Goal: Contribute content: Contribute content

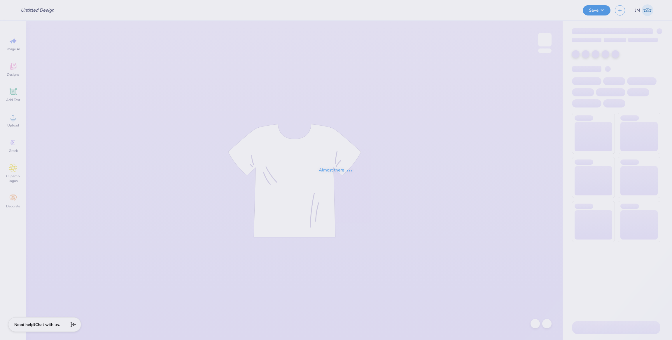
type input "member merch crew"
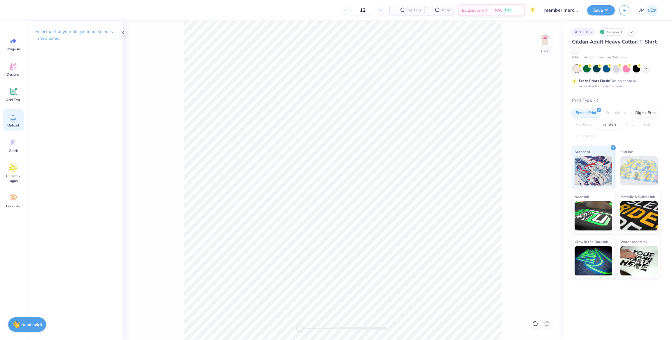
click at [9, 123] on span "Upload" at bounding box center [13, 125] width 12 height 5
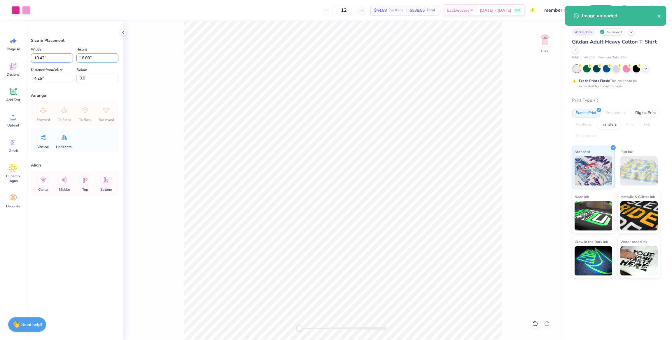
drag, startPoint x: 97, startPoint y: 55, endPoint x: 47, endPoint y: 55, distance: 49.9
click at [47, 55] on div "Width 10.42 10.42 " Height 18.00 18.00 "" at bounding box center [75, 54] width 88 height 17
type input "3.5"
type input "2.03"
type input "3.50"
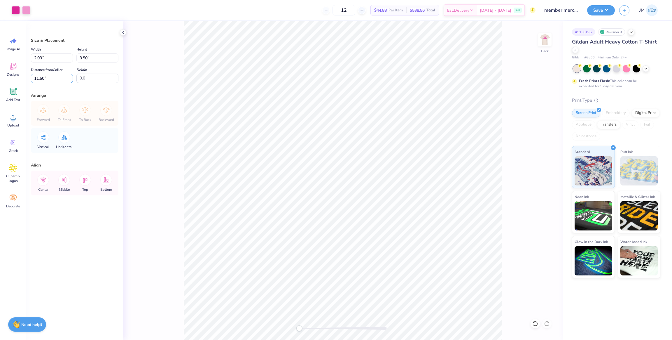
drag, startPoint x: 45, startPoint y: 80, endPoint x: 22, endPoint y: 81, distance: 23.1
click at [8, 78] on div "Art colors 12 $44.88 Per Item $538.56 Total Est. Delivery [DATE] - [DATE] Free …" at bounding box center [336, 170] width 672 height 340
type input "3"
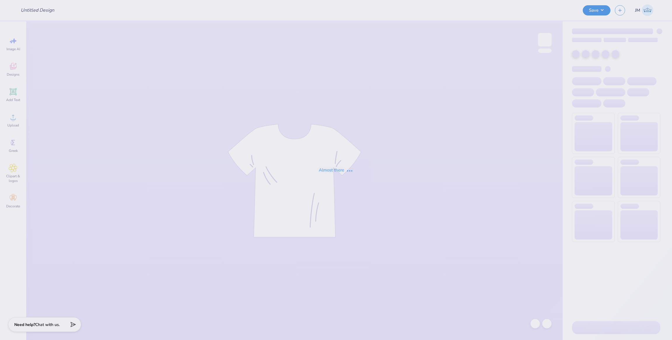
type input "member merch crew"
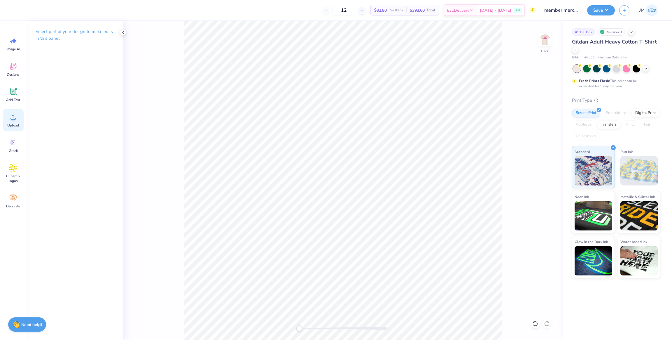
click at [13, 116] on icon at bounding box center [13, 117] width 9 height 9
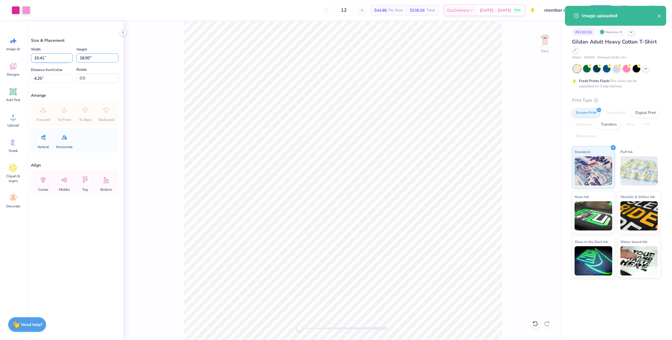
drag, startPoint x: 88, startPoint y: 54, endPoint x: 67, endPoint y: 56, distance: 21.3
click at [59, 55] on div "Width 10.41 10.41 " Height 18.00 18.00 "" at bounding box center [75, 54] width 88 height 17
type input "3.50"
type input "2.03"
drag, startPoint x: 50, startPoint y: 74, endPoint x: 0, endPoint y: 74, distance: 49.6
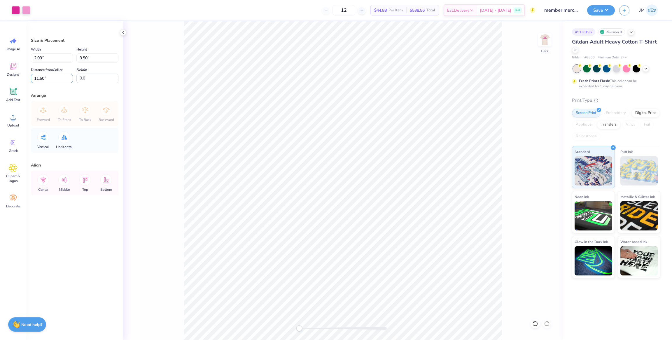
click at [0, 73] on div "Art colors 12 $44.88 Per Item $538.56 Total Est. Delivery [DATE] - [DATE] Free …" at bounding box center [336, 170] width 672 height 340
type input "3"
drag, startPoint x: 40, startPoint y: 75, endPoint x: 34, endPoint y: 77, distance: 6.5
click at [21, 76] on div "Art colors 12 $44.88 Per Item $538.56 Total Est. Delivery Oct 8 - 11 Free Desig…" at bounding box center [336, 170] width 672 height 340
type input "3"
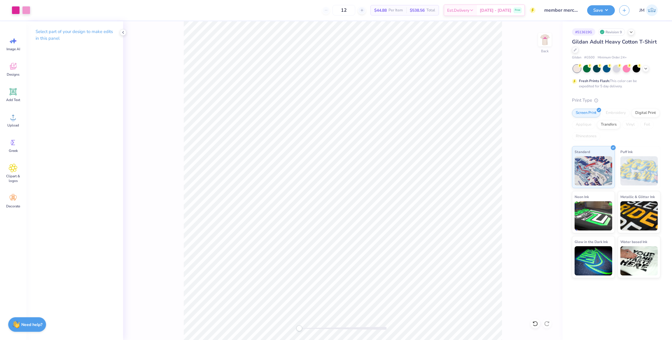
click at [537, 41] on div "Back" at bounding box center [343, 180] width 440 height 318
click at [539, 41] on img at bounding box center [544, 39] width 23 height 23
click at [16, 123] on span "Upload" at bounding box center [13, 125] width 12 height 5
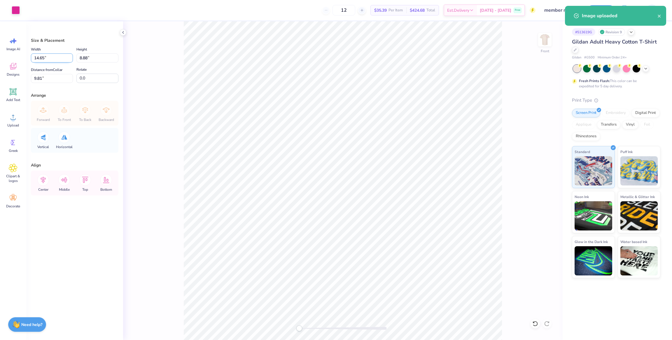
drag, startPoint x: 31, startPoint y: 55, endPoint x: 66, endPoint y: 62, distance: 35.7
click at [12, 55] on div "Art colors 12 $35.39 Per Item $424.68 Total Est. Delivery Oct 8 - 11 Free Desig…" at bounding box center [336, 170] width 672 height 340
type input "12.50"
type input "7.58"
drag, startPoint x: 55, startPoint y: 77, endPoint x: 8, endPoint y: 77, distance: 47.3
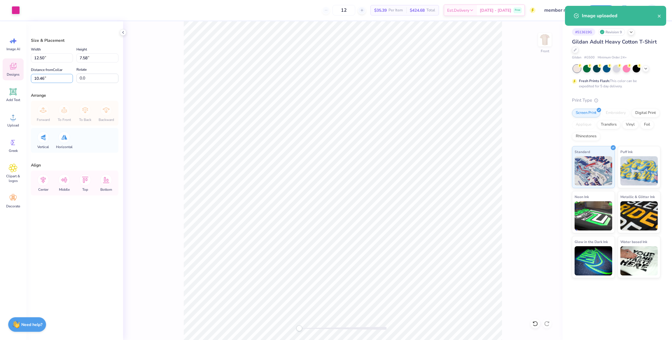
click at [8, 76] on div "Art colors 12 $35.39 Per Item $424.68 Total Est. Delivery Oct 8 - 11 Free Desig…" at bounding box center [336, 170] width 672 height 340
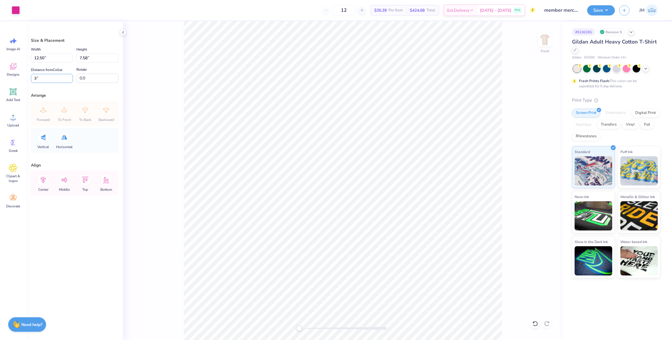
type input "3"
click at [597, 8] on button "Save" at bounding box center [601, 9] width 28 height 10
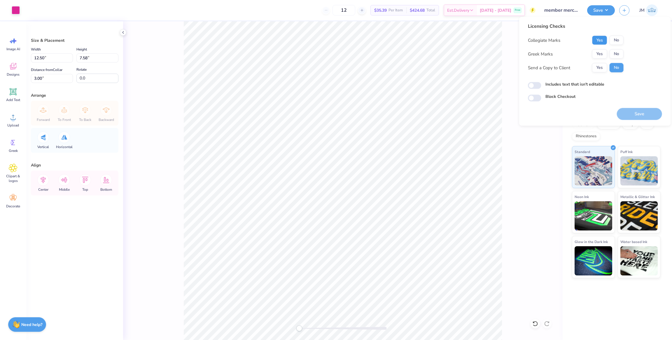
click at [601, 41] on button "Yes" at bounding box center [599, 40] width 15 height 9
click at [617, 55] on button "No" at bounding box center [617, 53] width 14 height 9
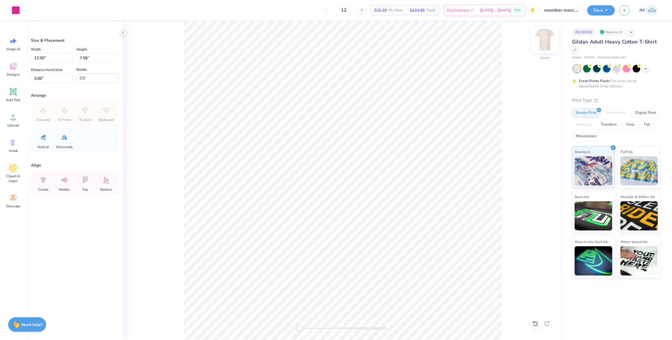
click at [545, 41] on img at bounding box center [544, 39] width 23 height 23
click at [606, 7] on button "Save" at bounding box center [601, 9] width 28 height 10
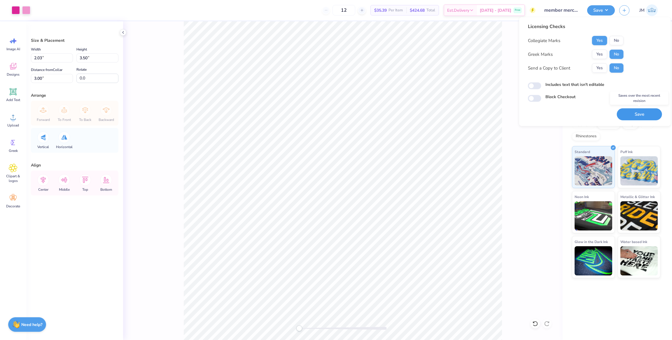
click at [644, 113] on button "Save" at bounding box center [639, 114] width 45 height 12
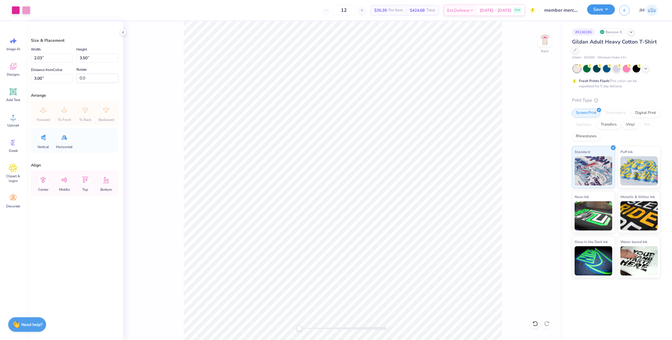
click at [602, 6] on button "Save" at bounding box center [601, 9] width 28 height 10
